Goal: Task Accomplishment & Management: Use online tool/utility

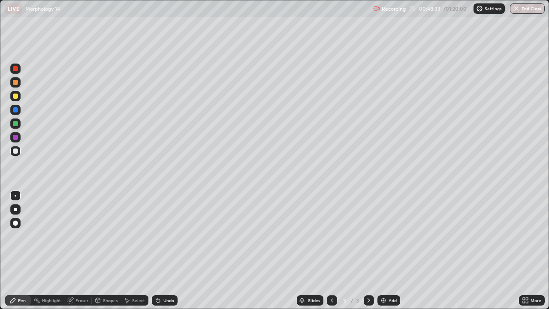
click at [15, 209] on div at bounding box center [15, 208] width 3 height 3
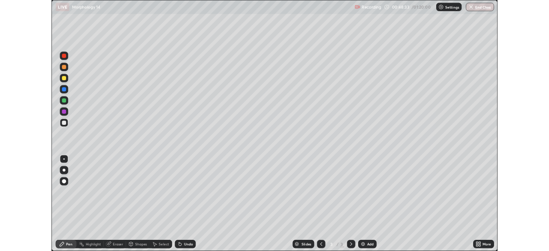
scroll to position [309, 549]
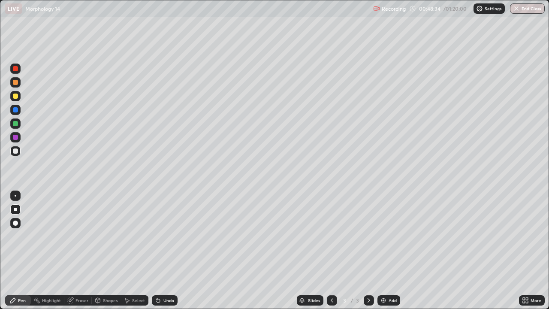
click at [15, 123] on div at bounding box center [15, 123] width 5 height 5
click at [12, 85] on div at bounding box center [15, 82] width 10 height 10
click at [15, 123] on div at bounding box center [15, 123] width 5 height 5
click at [15, 138] on div at bounding box center [15, 137] width 5 height 5
click at [166, 300] on div "Undo" at bounding box center [168, 300] width 11 height 4
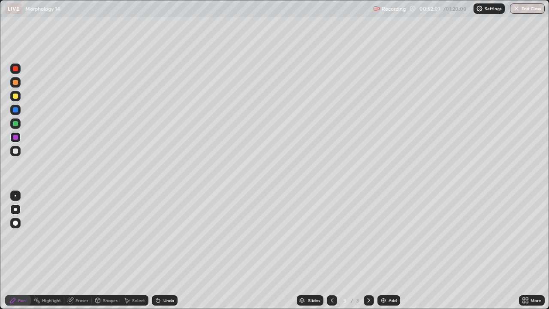
click at [165, 296] on div "Undo" at bounding box center [165, 300] width 26 height 10
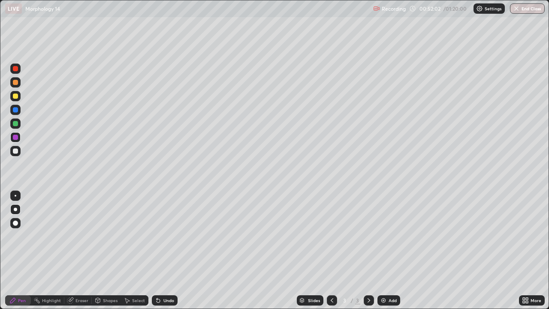
click at [165, 296] on div "Undo" at bounding box center [165, 300] width 26 height 10
click at [166, 295] on div "Undo" at bounding box center [165, 300] width 26 height 10
click at [166, 297] on div "Undo" at bounding box center [165, 300] width 26 height 10
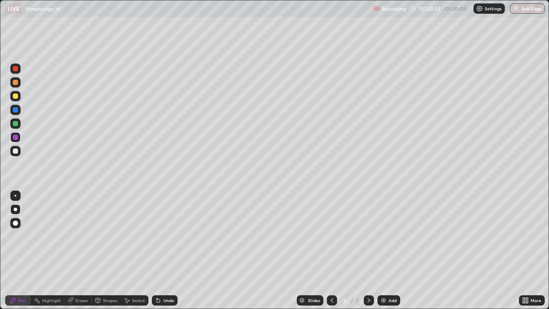
click at [166, 297] on div "Undo" at bounding box center [165, 300] width 26 height 10
click at [167, 296] on div "Undo" at bounding box center [165, 300] width 26 height 10
click at [135, 300] on div "Select" at bounding box center [138, 300] width 13 height 4
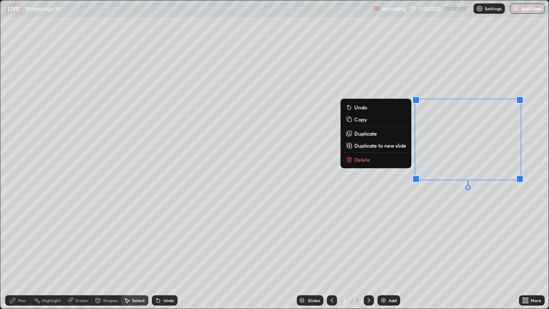
click at [366, 159] on p "Delete" at bounding box center [362, 159] width 16 height 7
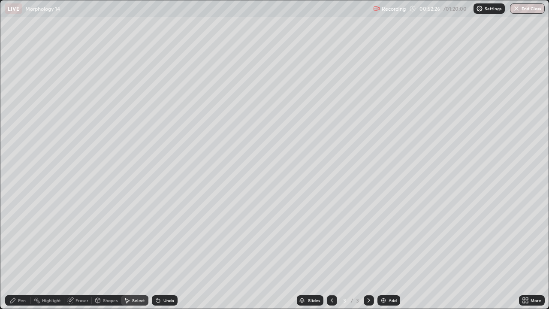
click at [20, 298] on div "Pen" at bounding box center [22, 300] width 8 height 4
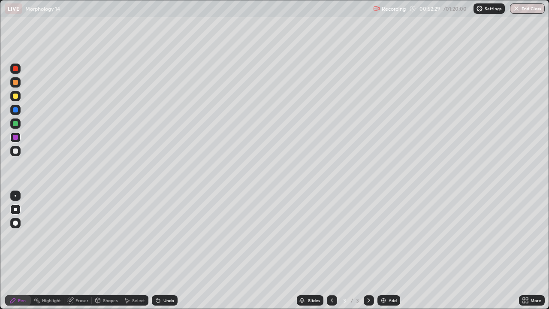
click at [14, 84] on div at bounding box center [15, 82] width 5 height 5
click at [171, 302] on div "Undo" at bounding box center [168, 300] width 11 height 4
click at [169, 300] on div "Undo" at bounding box center [168, 300] width 11 height 4
click at [17, 126] on div at bounding box center [15, 123] width 5 height 5
click at [138, 298] on div "Select" at bounding box center [138, 300] width 13 height 4
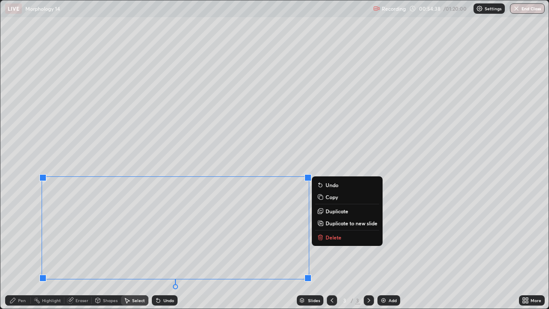
click at [21, 275] on div "Erase all" at bounding box center [15, 154] width 21 height 274
click at [15, 296] on div "Pen" at bounding box center [18, 300] width 26 height 10
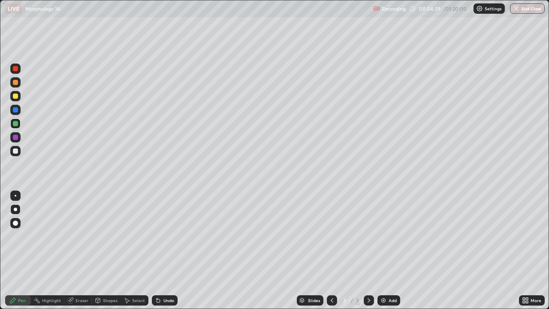
click at [15, 109] on div at bounding box center [15, 109] width 5 height 5
click at [15, 96] on div at bounding box center [15, 95] width 5 height 5
click at [388, 298] on div "Add" at bounding box center [392, 300] width 8 height 4
click at [14, 124] on div at bounding box center [15, 123] width 5 height 5
click at [15, 83] on div at bounding box center [15, 82] width 5 height 5
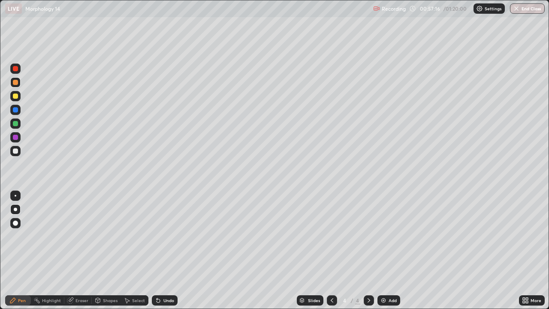
click at [14, 110] on div at bounding box center [15, 109] width 5 height 5
click at [14, 139] on div at bounding box center [15, 137] width 5 height 5
click at [15, 72] on div at bounding box center [15, 68] width 10 height 10
click at [16, 111] on div at bounding box center [15, 109] width 5 height 5
click at [14, 70] on div at bounding box center [15, 68] width 5 height 5
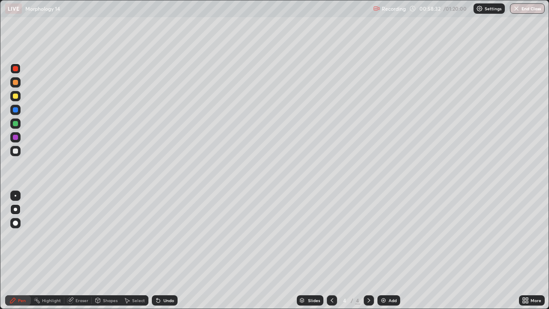
click at [15, 123] on div at bounding box center [15, 123] width 5 height 5
click at [81, 300] on div "Eraser" at bounding box center [81, 300] width 13 height 4
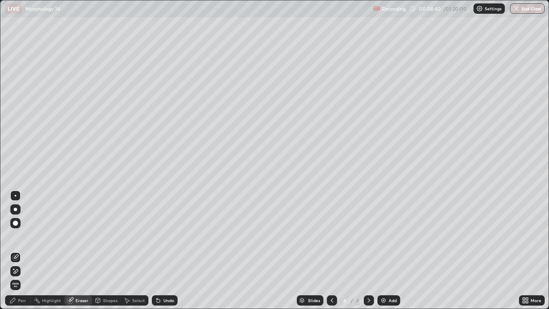
click at [12, 303] on icon at bounding box center [12, 300] width 7 height 7
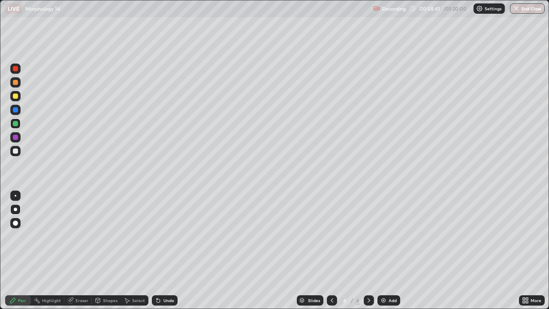
click at [14, 108] on div at bounding box center [15, 109] width 5 height 5
click at [16, 123] on div at bounding box center [15, 123] width 5 height 5
click at [15, 84] on div at bounding box center [15, 82] width 5 height 5
click at [133, 300] on div "Select" at bounding box center [138, 300] width 13 height 4
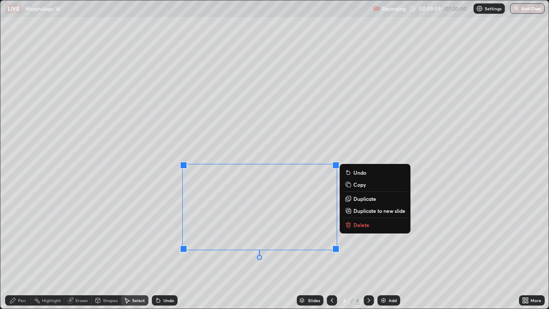
click at [110, 251] on div "0 ° Undo Copy Duplicate Duplicate to new slide Delete" at bounding box center [274, 154] width 548 height 308
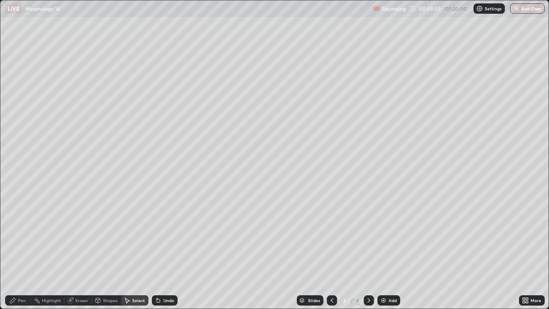
click at [17, 297] on div "Pen" at bounding box center [18, 300] width 26 height 10
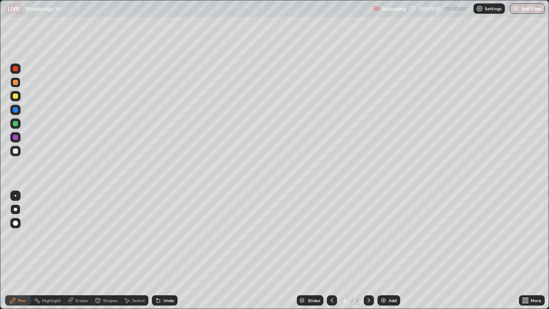
click at [14, 125] on div at bounding box center [15, 123] width 5 height 5
click at [78, 299] on div "Eraser" at bounding box center [81, 300] width 13 height 4
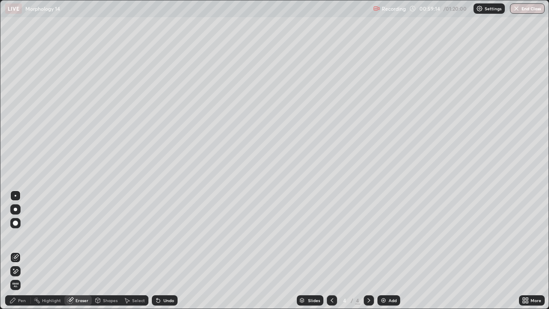
click at [15, 301] on icon at bounding box center [12, 300] width 7 height 7
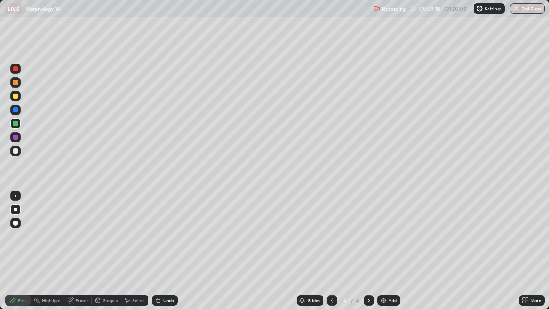
click at [161, 305] on div "Undo" at bounding box center [165, 300] width 26 height 10
click at [162, 302] on div "Undo" at bounding box center [165, 300] width 26 height 10
click at [162, 303] on div "Undo" at bounding box center [165, 300] width 26 height 10
click at [15, 82] on div at bounding box center [15, 82] width 5 height 5
click at [15, 96] on div at bounding box center [15, 95] width 5 height 5
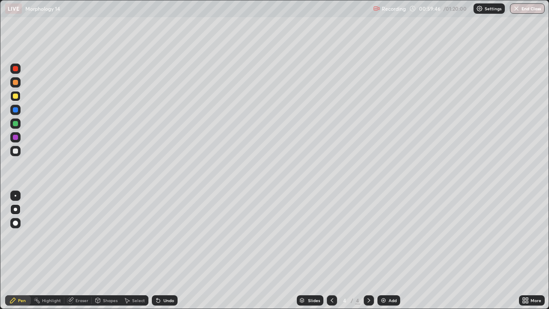
click at [17, 137] on div at bounding box center [15, 137] width 5 height 5
click at [13, 67] on div at bounding box center [15, 68] width 5 height 5
click at [15, 149] on div at bounding box center [15, 150] width 5 height 5
click at [530, 303] on div "More" at bounding box center [532, 300] width 26 height 10
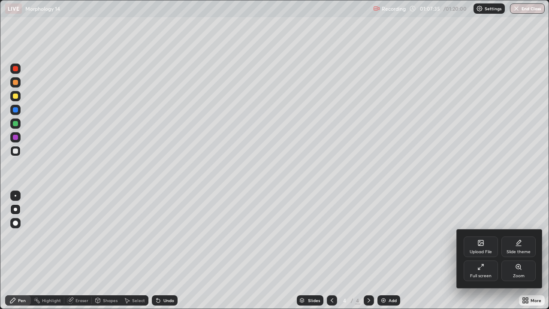
click at [478, 273] on div "Full screen" at bounding box center [480, 275] width 21 height 4
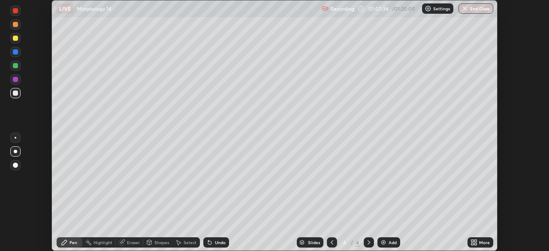
scroll to position [42612, 42314]
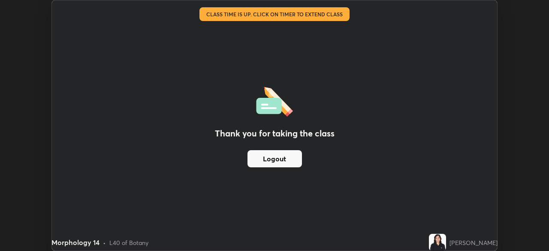
click at [274, 159] on button "Logout" at bounding box center [274, 158] width 54 height 17
